Goal: Task Accomplishment & Management: Manage account settings

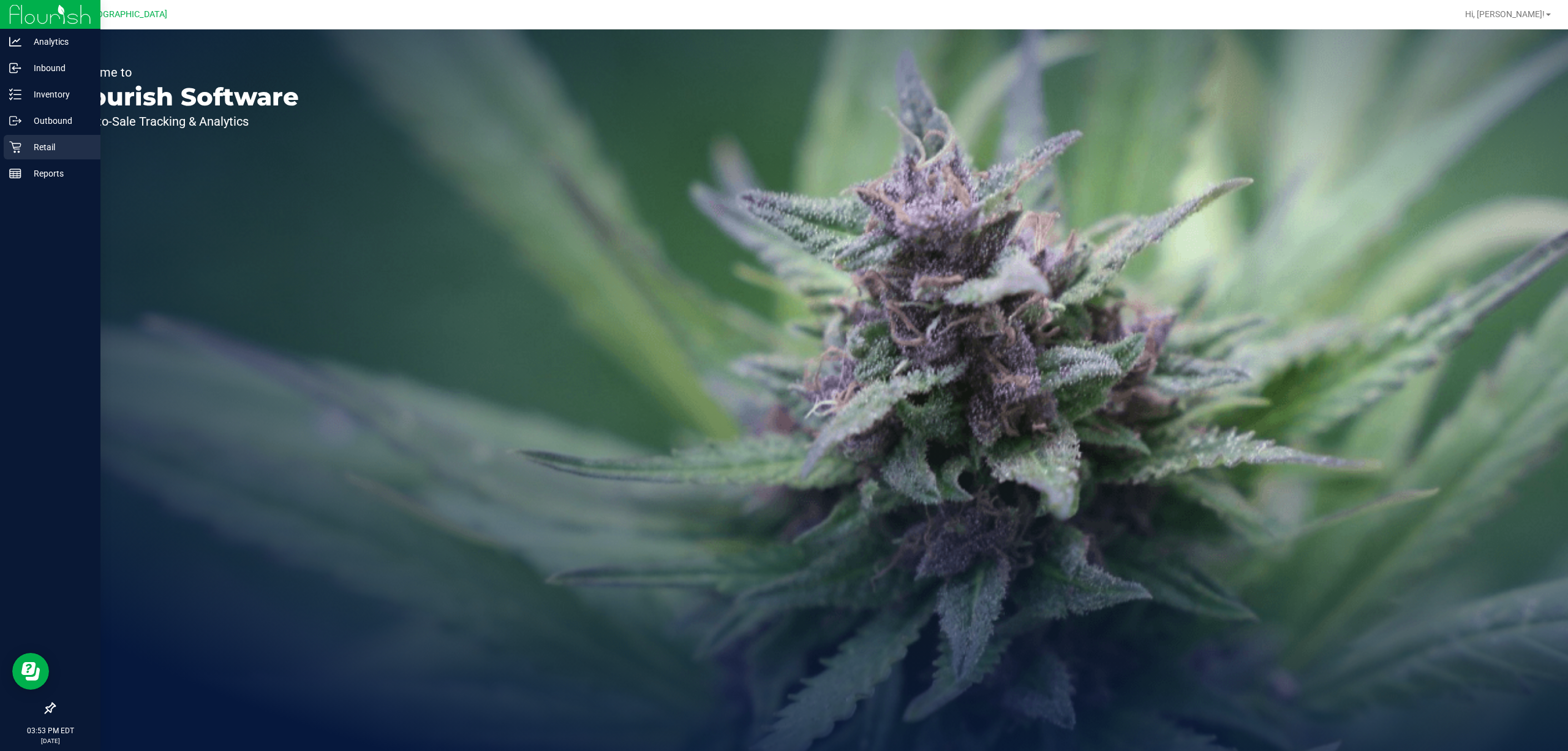
click at [47, 150] on p "Retail" at bounding box center [58, 147] width 73 height 15
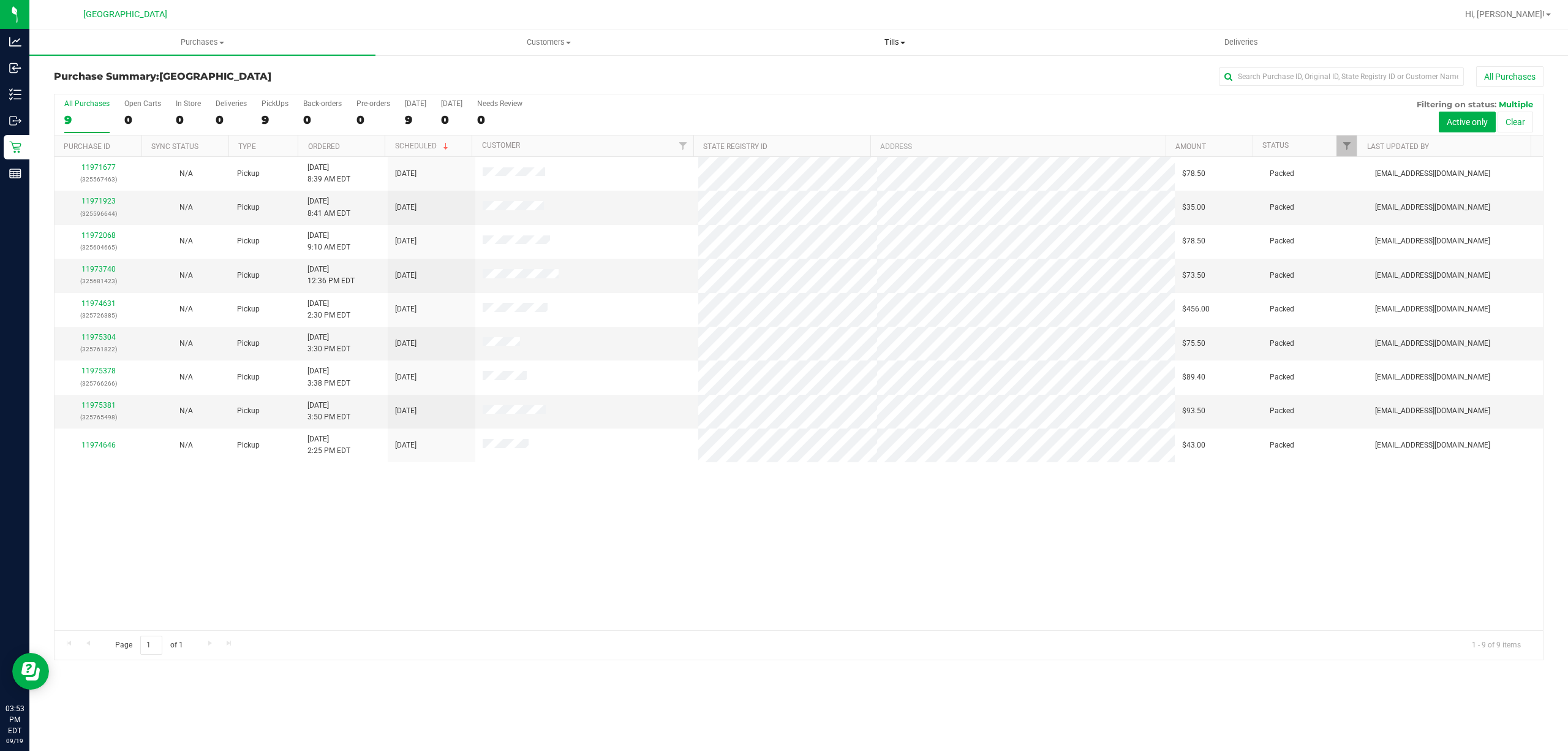
click at [895, 43] on span "Tills" at bounding box center [895, 42] width 345 height 11
click at [827, 69] on li "Manage tills" at bounding box center [895, 73] width 346 height 15
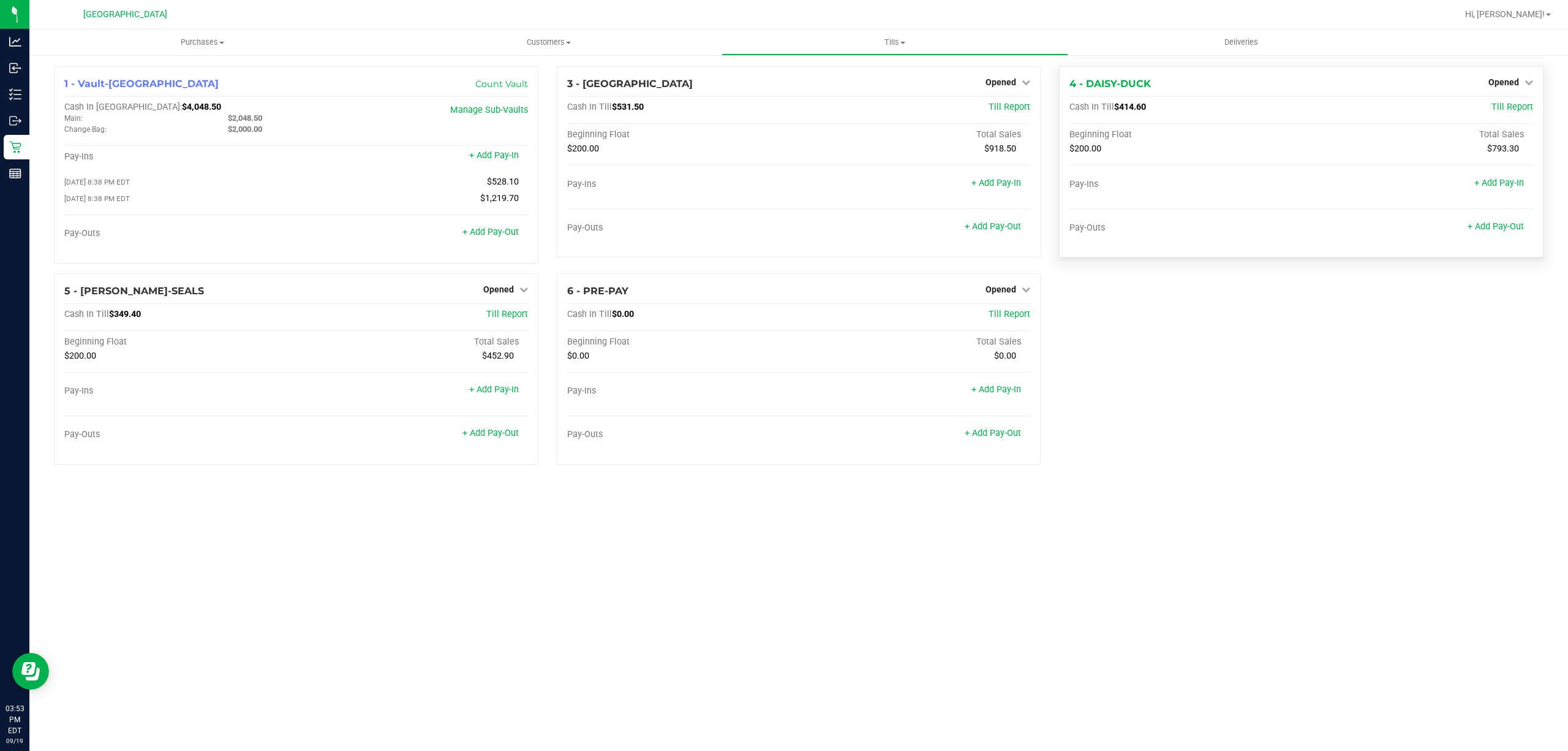
click at [1133, 106] on span "$414.60" at bounding box center [1130, 107] width 32 height 11
click at [1146, 106] on span "$414.60" at bounding box center [1130, 107] width 32 height 11
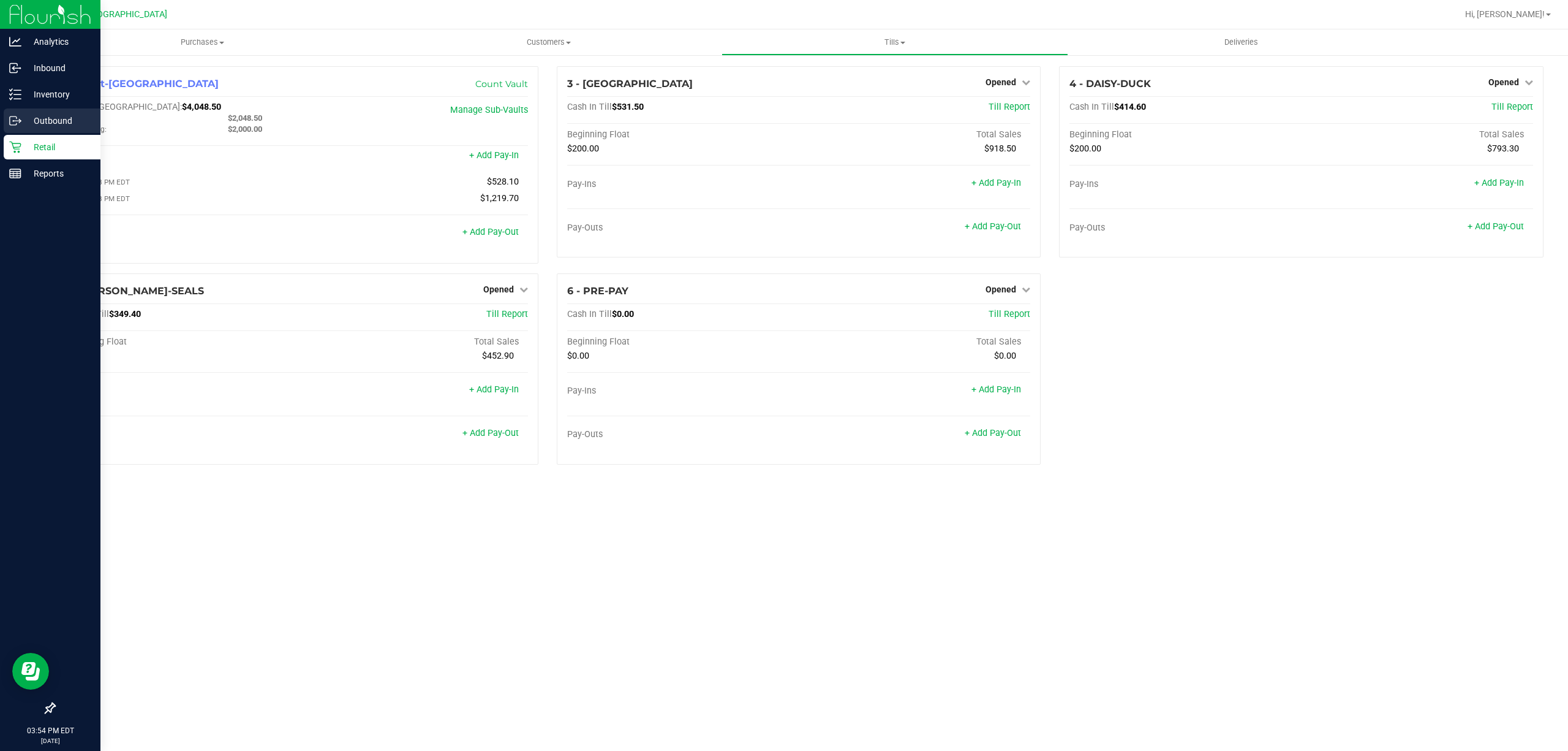
click at [26, 119] on p "Outbound" at bounding box center [58, 120] width 73 height 15
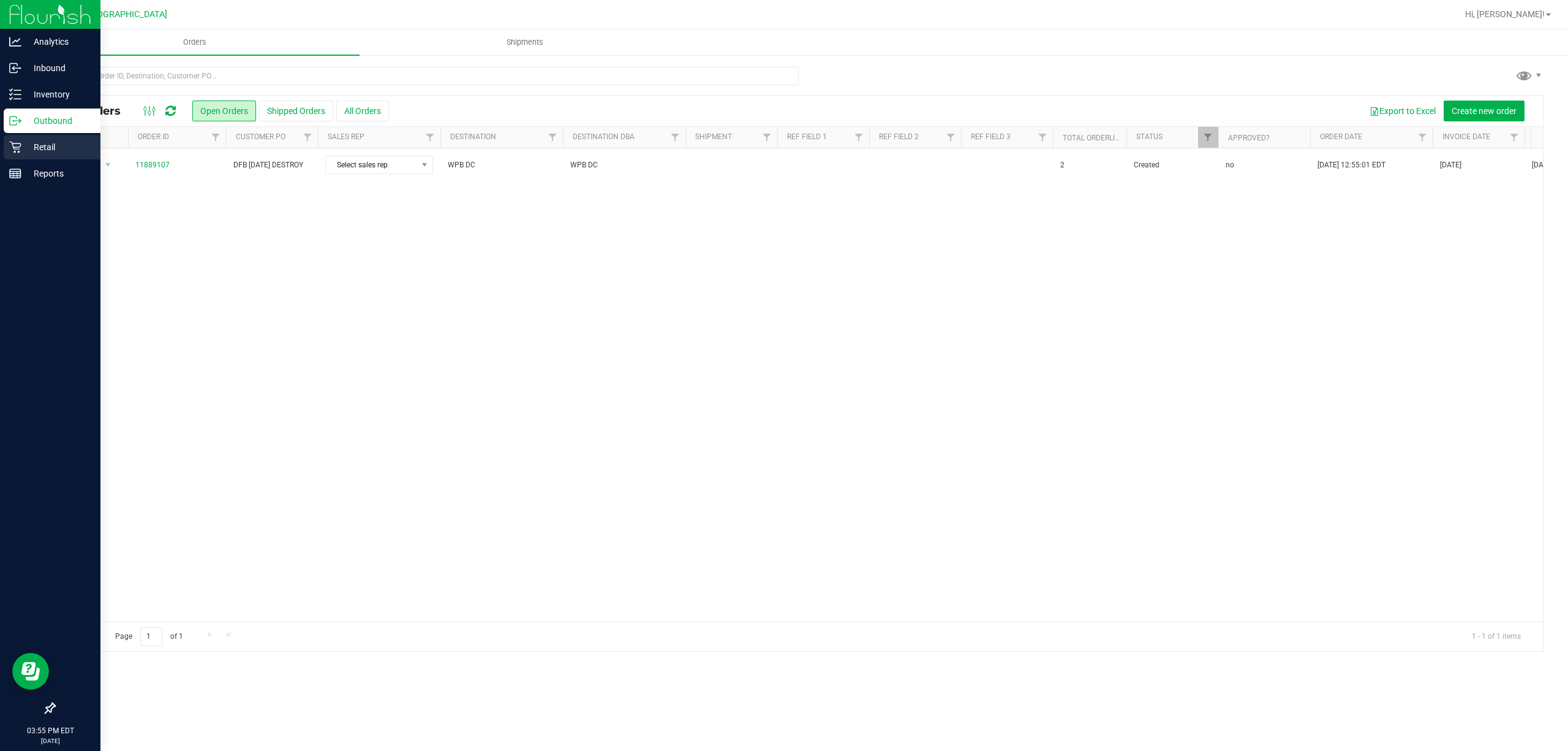
click at [32, 145] on p "Retail" at bounding box center [58, 147] width 73 height 15
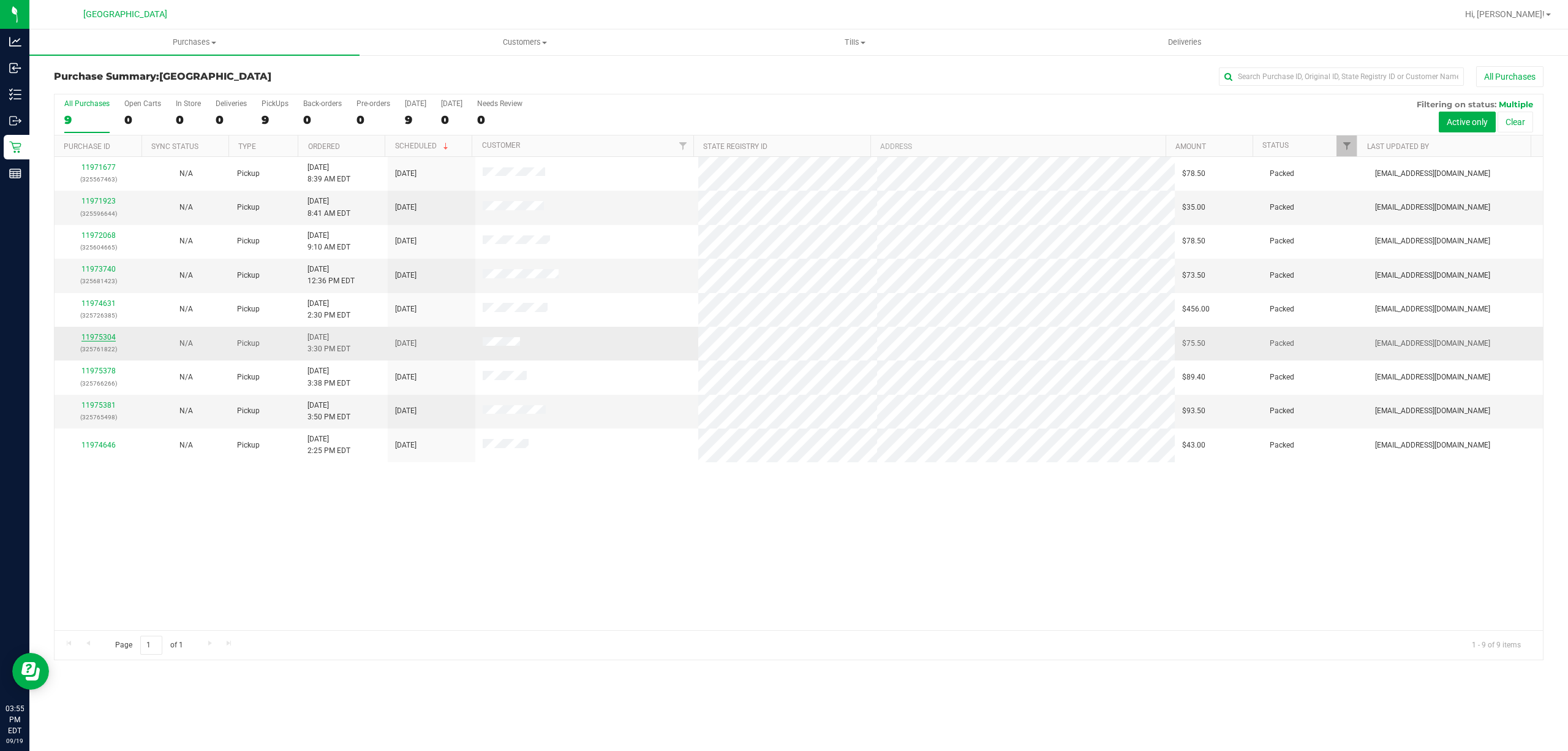
drag, startPoint x: 119, startPoint y: 339, endPoint x: 106, endPoint y: 336, distance: 13.3
click at [109, 336] on div "11975304 (325761822)" at bounding box center [98, 343] width 73 height 23
click at [106, 336] on link "11975304" at bounding box center [98, 337] width 34 height 8
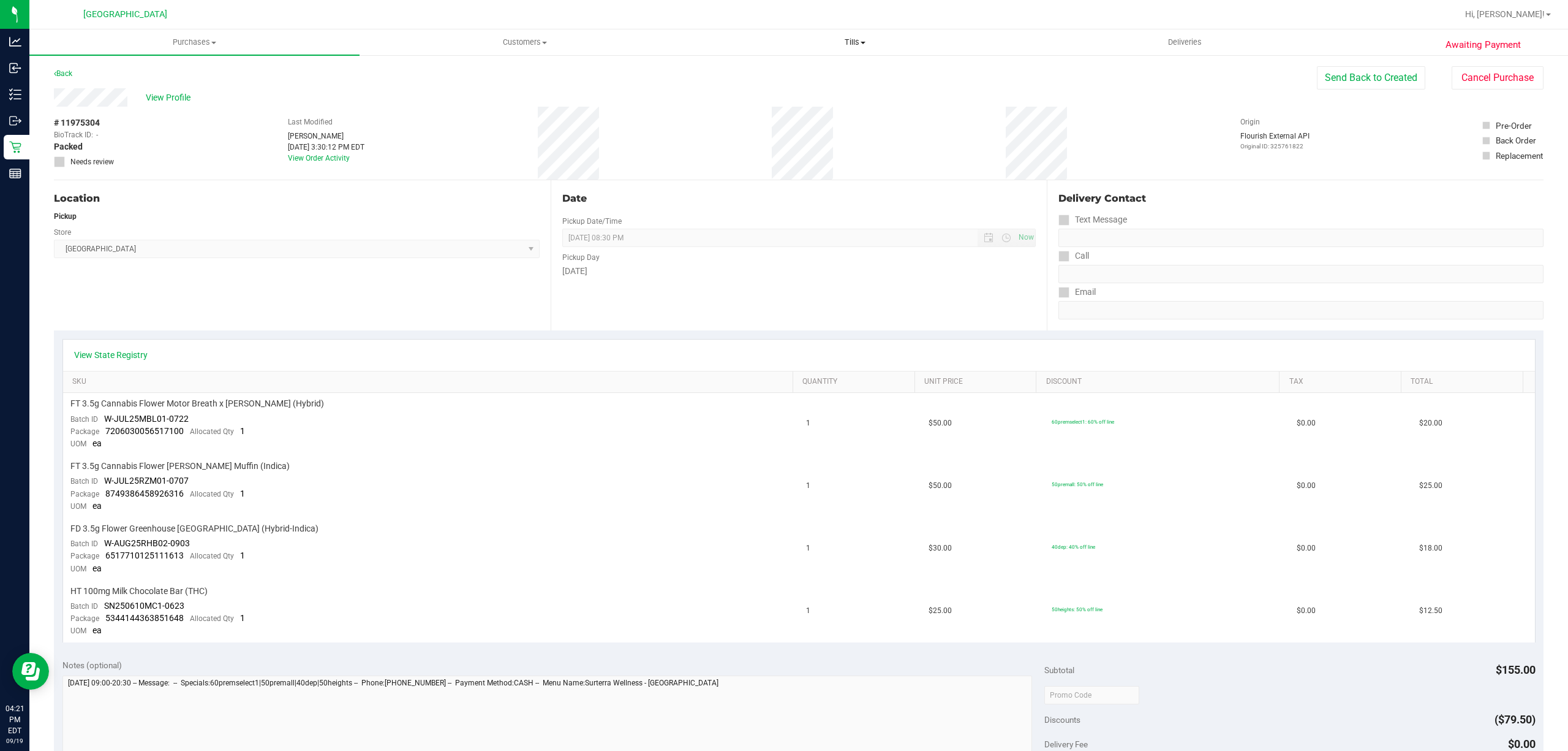
click at [878, 44] on span "Tills" at bounding box center [855, 42] width 329 height 11
click at [816, 72] on li "Manage tills" at bounding box center [854, 73] width 330 height 15
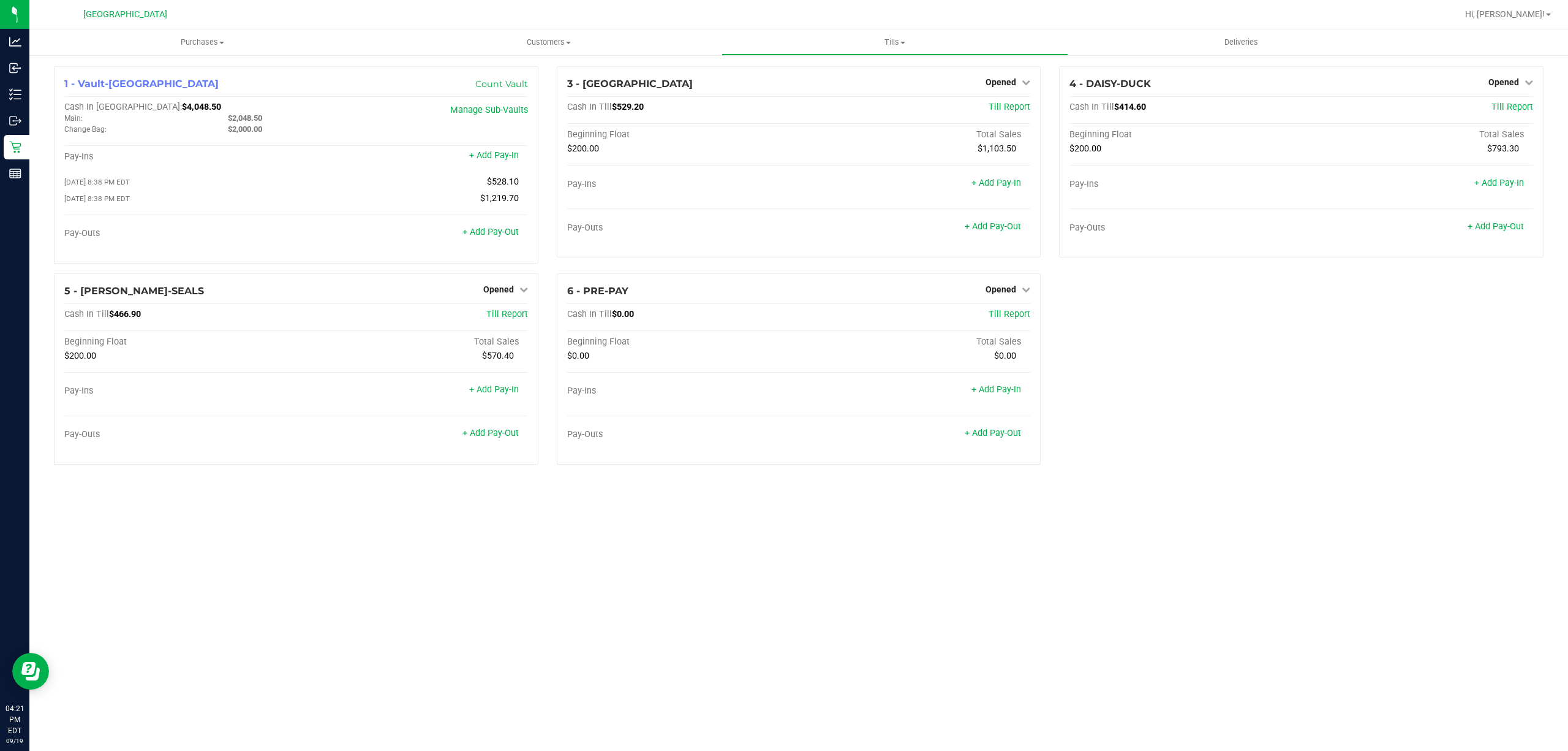
click at [1550, 23] on div "Hi, Alec!" at bounding box center [1508, 15] width 96 height 21
click at [1537, 15] on span "Hi, Alec!" at bounding box center [1505, 14] width 80 height 10
click at [1506, 101] on li "Sign Out" at bounding box center [1513, 108] width 92 height 22
